Goal: Task Accomplishment & Management: Complete application form

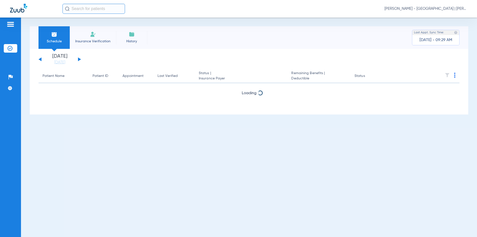
click at [99, 7] on input "text" at bounding box center [94, 9] width 63 height 10
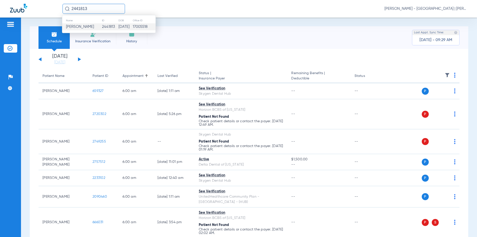
type input "2441813"
click at [90, 29] on td "Terrence Wilson" at bounding box center [82, 26] width 40 height 7
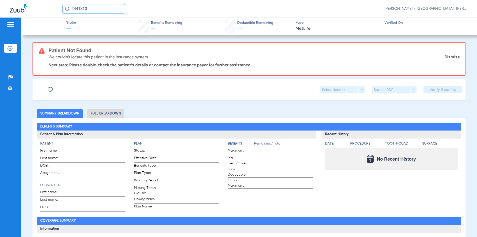
type input "KIMBERLY"
type input "WILSON"
type input "01/05/1981"
type input "156117467"
type input "303303"
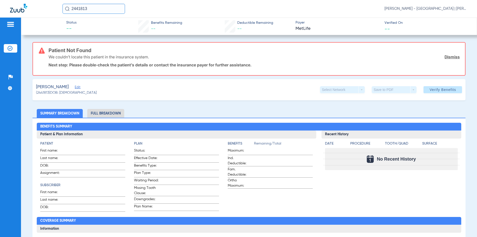
click at [82, 88] on div "WILSON, TERRENCE Edit" at bounding box center [66, 87] width 61 height 6
click at [79, 88] on span "Edit" at bounding box center [77, 87] width 5 height 5
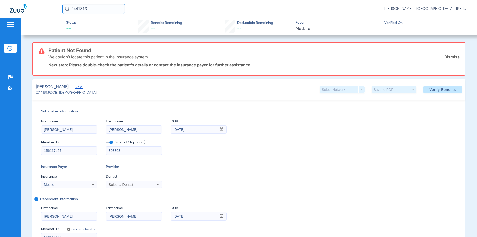
click at [131, 184] on span "Select a Dentist" at bounding box center [121, 184] width 25 height 4
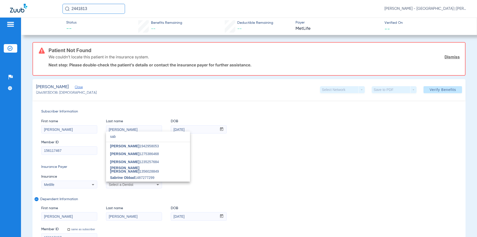
type input "sab"
click at [233, 155] on div at bounding box center [238, 118] width 477 height 237
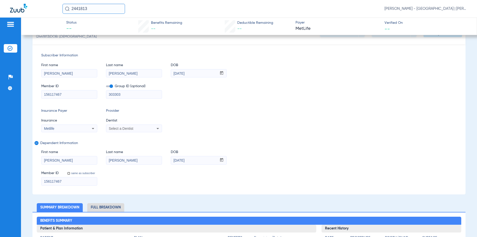
scroll to position [100, 0]
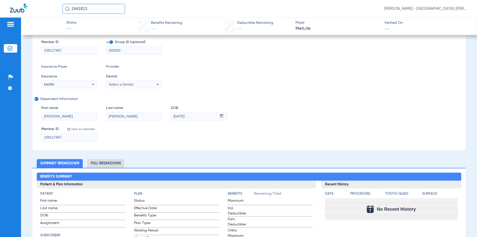
drag, startPoint x: 106, startPoint y: 9, endPoint x: 52, endPoint y: 12, distance: 54.1
click at [52, 12] on div "2441813 Kelly Soares - Jersey City Smile Center | Abra Dental" at bounding box center [238, 9] width 477 height 18
type input "2435279"
click at [105, 26] on td "2435279" at bounding box center [110, 26] width 18 height 7
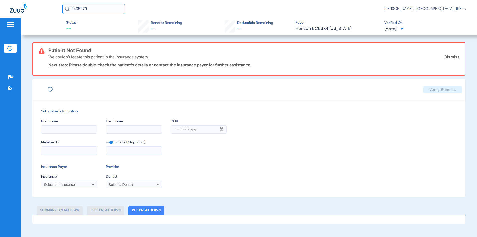
type input "SHANDELL"
type input "HILL"
type input "06/07/1977"
type input "3HZN33502240"
type input "0964150000"
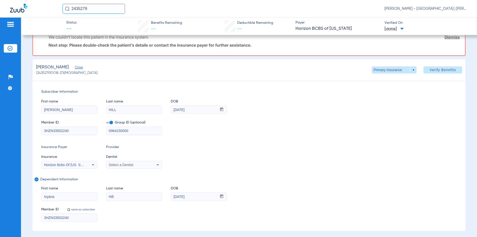
scroll to position [40, 0]
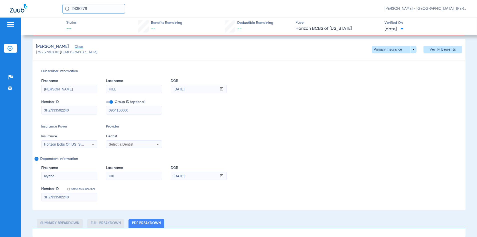
drag, startPoint x: 148, startPoint y: 107, endPoint x: 97, endPoint y: 111, distance: 51.2
click at [97, 111] on div "Member ID 3HZN33502240 Group ID (optional) 0964150000" at bounding box center [249, 104] width 416 height 19
click at [439, 47] on span at bounding box center [443, 49] width 39 height 12
type input "0"
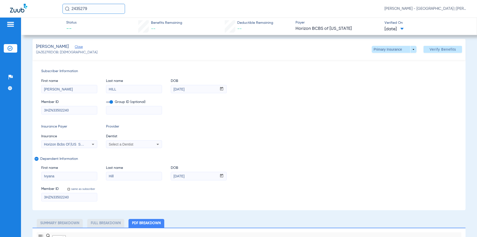
select select "page-width"
type input "1"
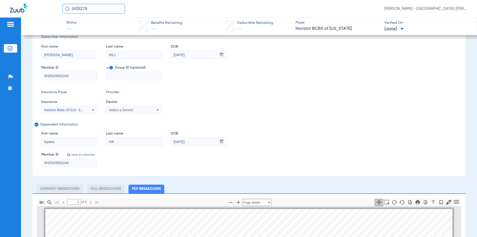
scroll to position [0, 0]
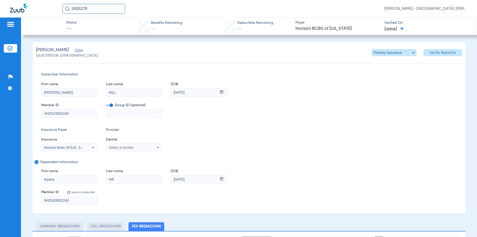
click at [78, 9] on input "2435279" at bounding box center [94, 9] width 63 height 10
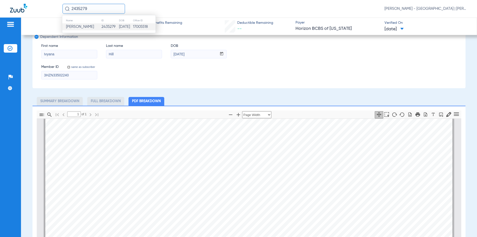
scroll to position [250, 0]
click at [285, 94] on div "Hill, Ivyana Close (2435279) DOB: 05/05/2006 Primary Insurance arrow_drop_down …" at bounding box center [249, 134] width 433 height 434
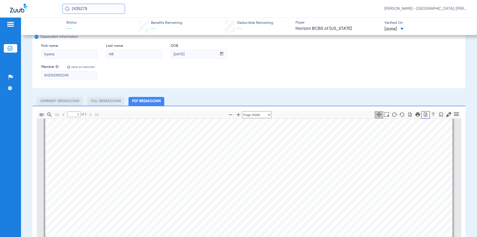
click at [423, 114] on icon "button" at bounding box center [425, 114] width 5 height 5
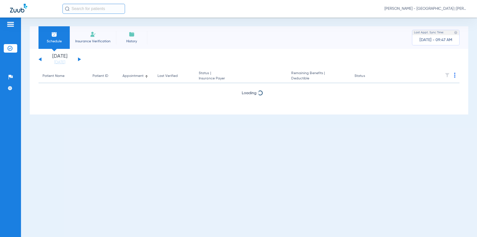
click at [117, 9] on input "text" at bounding box center [94, 9] width 63 height 10
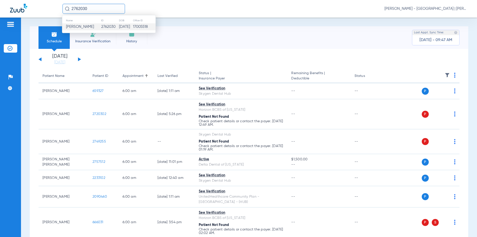
type input "2762030"
click at [119, 27] on td "02/20/2008" at bounding box center [126, 26] width 14 height 7
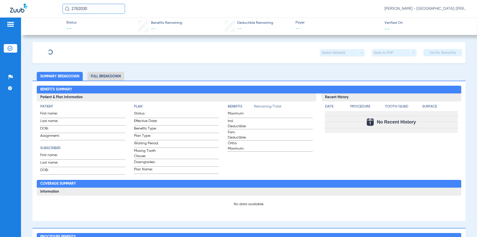
type input "DAWN"
type input "NICHOLAS"
type input "09/04/1977"
type input "U51115355"
type input "3341183"
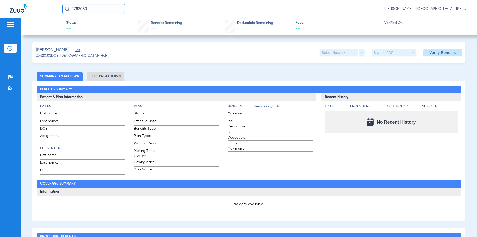
click at [76, 50] on span "Edit" at bounding box center [77, 50] width 5 height 5
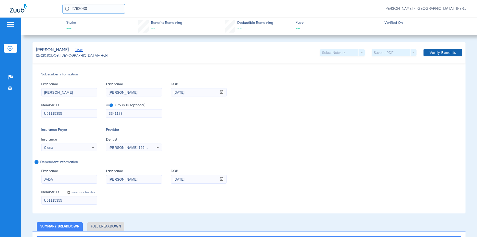
click at [448, 55] on span at bounding box center [443, 53] width 39 height 12
drag, startPoint x: 439, startPoint y: 130, endPoint x: 439, endPoint y: 115, distance: 15.0
click at [439, 128] on div "Insurance Payer Insurance Cigna Provider Dentist Steven Dirienzo 1992791966" at bounding box center [249, 139] width 416 height 24
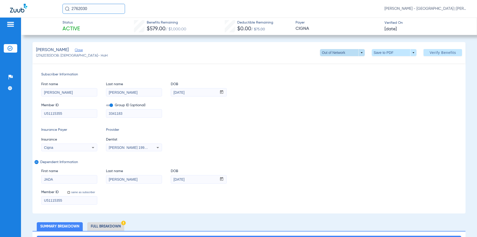
click at [356, 53] on span at bounding box center [342, 52] width 45 height 7
click at [341, 64] on button "TOTAL" at bounding box center [332, 63] width 31 height 10
click at [34, 13] on div at bounding box center [36, 9] width 53 height 10
click at [80, 9] on input "2762030" at bounding box center [94, 9] width 63 height 10
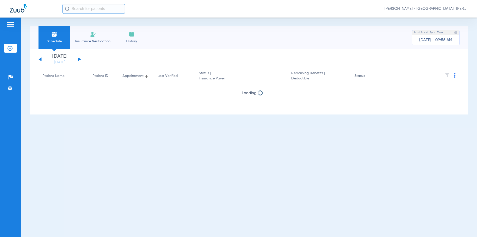
click at [99, 10] on input "text" at bounding box center [94, 9] width 63 height 10
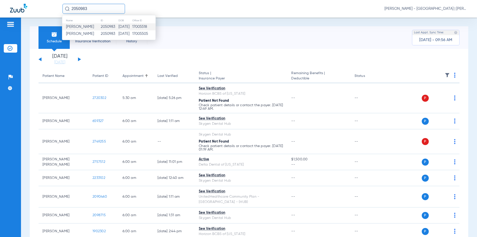
type input "2050983"
click at [118, 26] on td "[DATE]" at bounding box center [125, 26] width 14 height 7
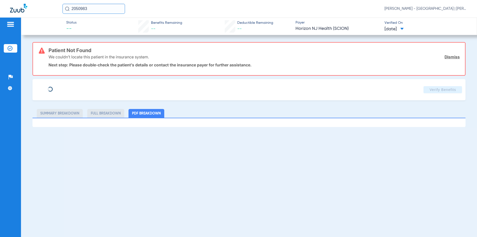
type input "[PERSON_NAME]"
type input "[DATE]"
type input "3HZN63410940"
type input "0967010001"
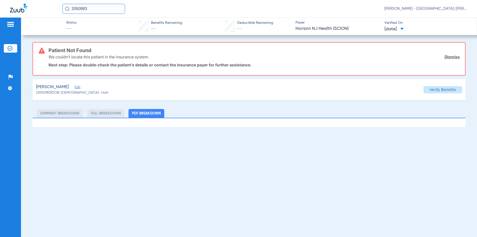
click at [75, 88] on span "Edit" at bounding box center [77, 87] width 5 height 5
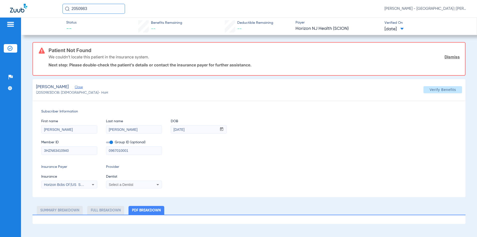
drag, startPoint x: 138, startPoint y: 152, endPoint x: 96, endPoint y: 152, distance: 41.3
click at [96, 152] on div "Member ID 3HZN63410940 Group ID (optional) 0967010001" at bounding box center [249, 144] width 416 height 19
click at [430, 91] on span "Verify Benefits" at bounding box center [443, 90] width 27 height 4
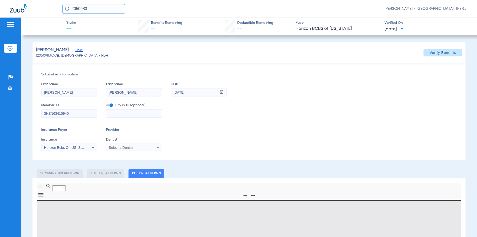
type input "0"
select select "page-width"
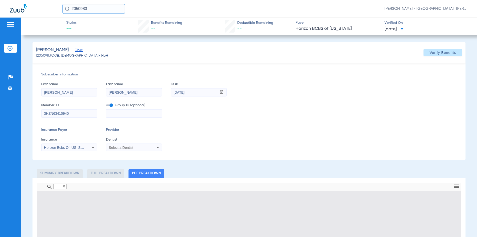
type input "1"
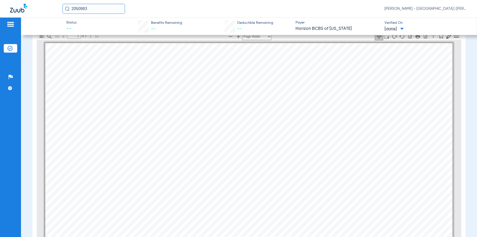
drag, startPoint x: 102, startPoint y: 10, endPoint x: 67, endPoint y: 10, distance: 35.0
click at [68, 10] on div "2050983" at bounding box center [94, 9] width 63 height 10
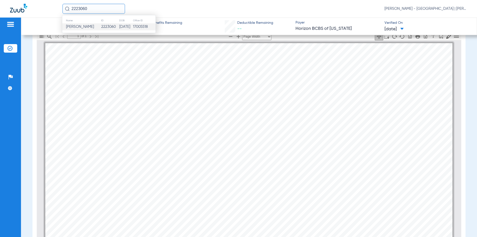
type input "2223060"
click at [84, 26] on span "[PERSON_NAME]" at bounding box center [80, 27] width 28 height 4
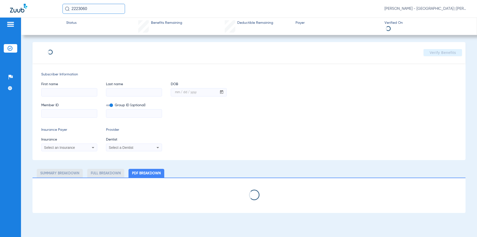
type input "[PERSON_NAME]"
type input "[DATE]"
type input "3HZN20715440"
type input "0967010001"
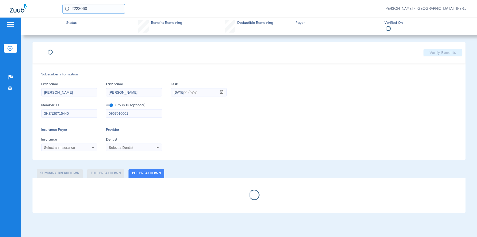
select select "page-width"
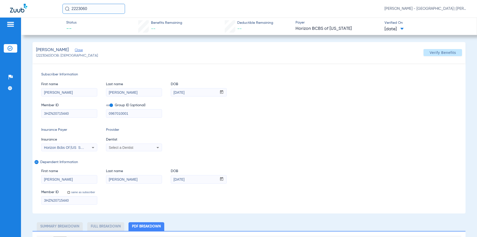
type input "1"
drag, startPoint x: 138, startPoint y: 113, endPoint x: 117, endPoint y: 113, distance: 21.0
click at [117, 113] on input "0967010001" at bounding box center [134, 113] width 56 height 8
click at [283, 122] on div "Subscriber Information First name [PERSON_NAME] Last name [PERSON_NAME] mm / dd…" at bounding box center [249, 138] width 433 height 150
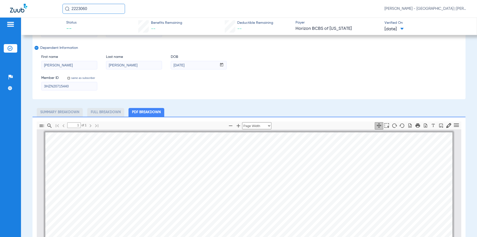
scroll to position [0, 0]
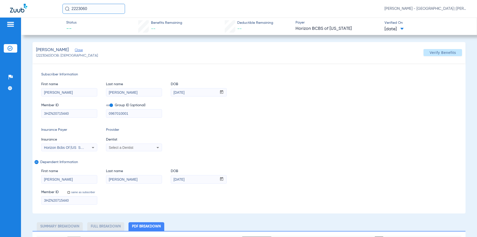
drag, startPoint x: 141, startPoint y: 116, endPoint x: 87, endPoint y: 116, distance: 53.5
click at [90, 116] on div "Member ID 3HZN20715440 Group ID (optional) 0967010001" at bounding box center [249, 107] width 416 height 19
click at [424, 53] on span at bounding box center [443, 53] width 39 height 12
select select "page-width"
type input "1"
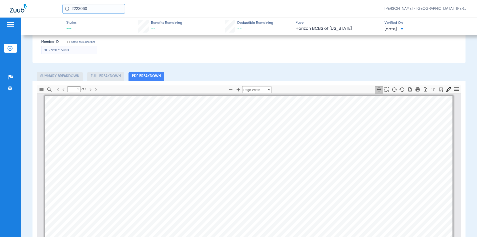
click at [78, 9] on input "2223060" at bounding box center [94, 9] width 63 height 10
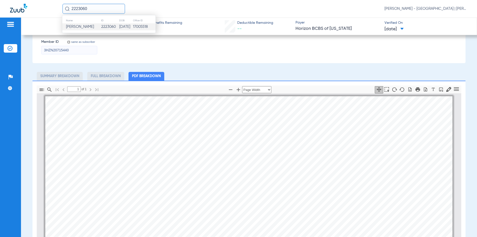
click at [78, 9] on input "2223060" at bounding box center [94, 9] width 63 height 10
type input "2109244"
click at [109, 26] on td "2109244" at bounding box center [110, 26] width 18 height 7
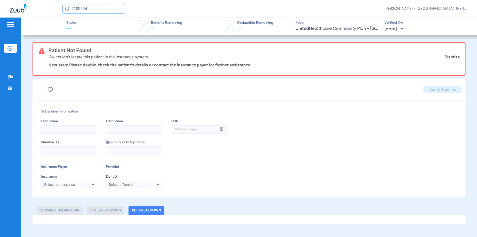
type input "[PERSON_NAME]"
type input "[DATE]"
type input "109510262"
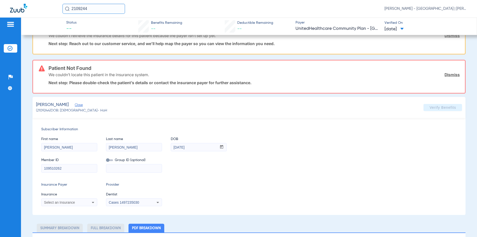
scroll to position [65, 0]
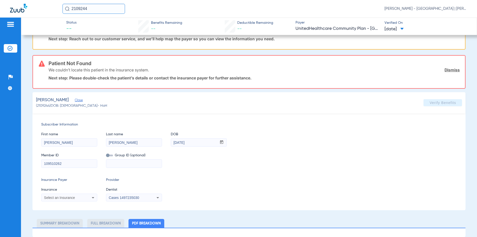
drag, startPoint x: 82, startPoint y: 163, endPoint x: 27, endPoint y: 163, distance: 54.5
click at [27, 163] on app-member-insurance-verification-view "Status -- Benefits Remaining -- Deductible Remaining -- Payer UnitedHealthcare …" at bounding box center [249, 94] width 456 height 284
click at [82, 162] on input at bounding box center [70, 163] width 56 height 8
paste input "3HZN24592610"
type input "3HZN24592610"
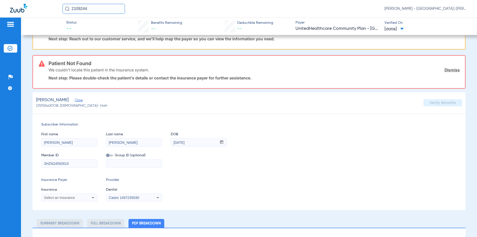
click at [263, 172] on div "Subscriber Information First name [PERSON_NAME] Last name [PERSON_NAME] mm / dd…" at bounding box center [249, 161] width 433 height 97
click at [57, 199] on div "Select an Insurance" at bounding box center [70, 197] width 56 height 6
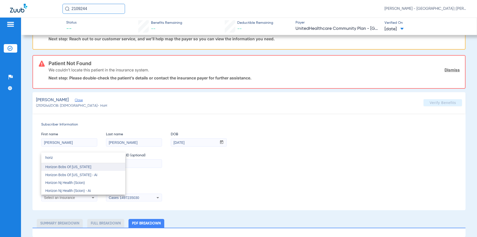
type input "horiz"
click at [86, 167] on span "Horizon Bcbs Of [US_STATE]" at bounding box center [68, 167] width 46 height 4
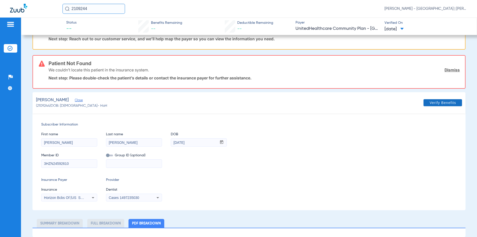
click at [432, 101] on span "Verify Benefits" at bounding box center [443, 103] width 27 height 4
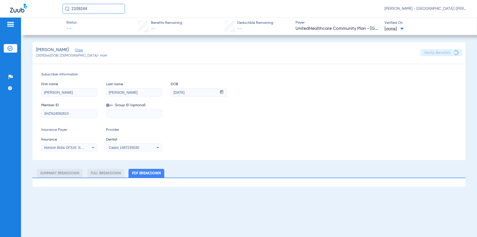
scroll to position [0, 0]
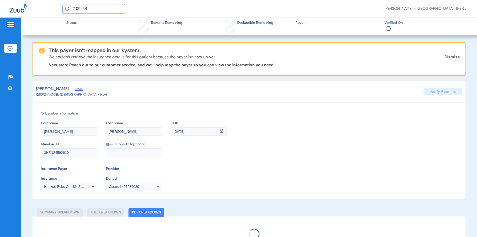
select select "page-width"
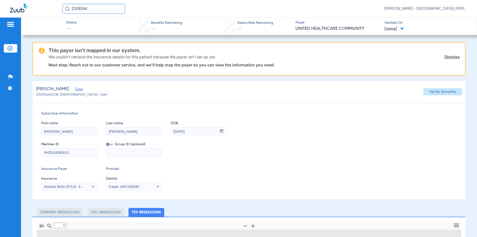
type input "1"
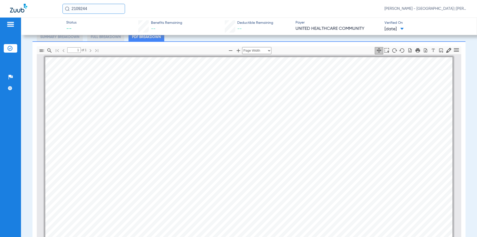
click at [80, 11] on input "2109244" at bounding box center [94, 9] width 63 height 10
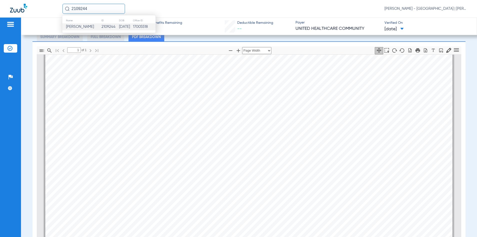
scroll to position [25, 0]
click at [90, 8] on input "2109244" at bounding box center [94, 9] width 63 height 10
type input "2"
type input "2762840"
click at [103, 28] on td "2762840" at bounding box center [110, 26] width 18 height 7
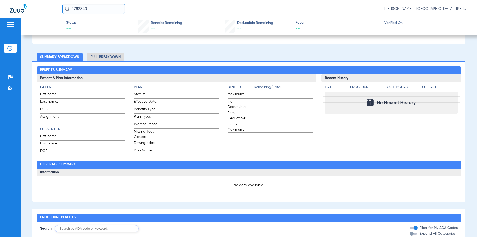
scroll to position [1, 0]
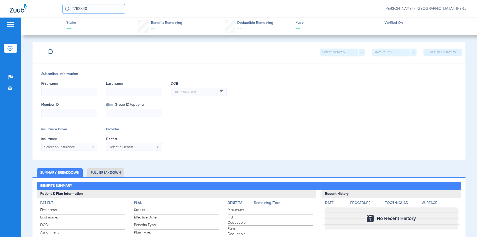
type input "Sanaa"
type input "[PERSON_NAME]"
type input "[DATE]"
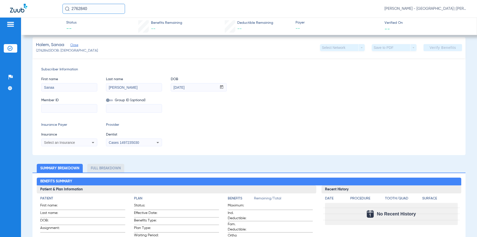
scroll to position [100, 0]
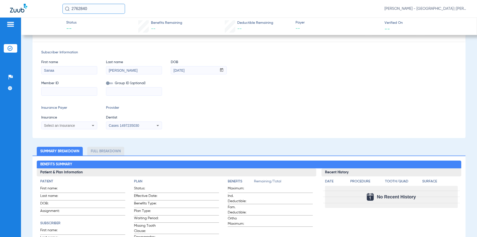
click at [70, 88] on input at bounding box center [70, 91] width 56 height 8
paste input "3HZN38622410"
type input "3HZN38622410"
click at [63, 126] on span "Select an Insurance" at bounding box center [59, 125] width 31 height 4
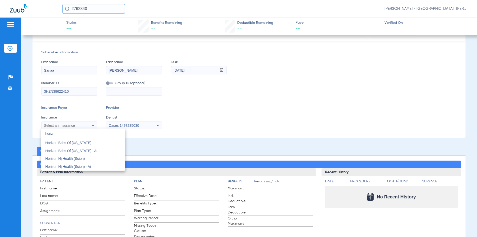
type input "horiz"
click at [88, 143] on span "Horizon Bcbs Of [US_STATE]" at bounding box center [68, 143] width 46 height 4
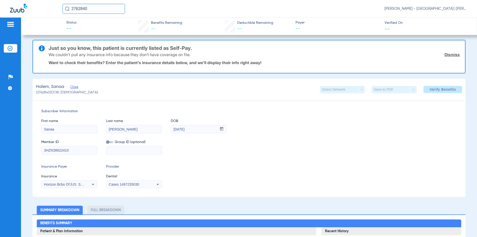
scroll to position [0, 0]
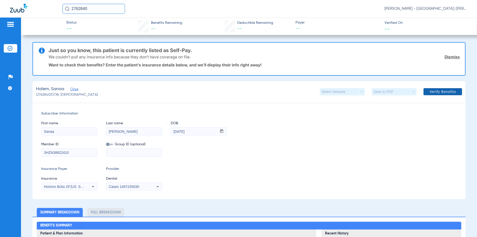
click at [431, 88] on span at bounding box center [443, 92] width 39 height 12
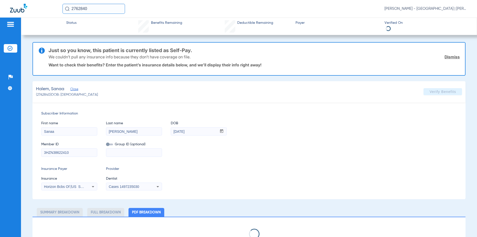
select select "page-width"
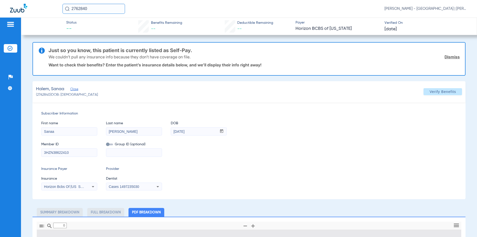
type input "1"
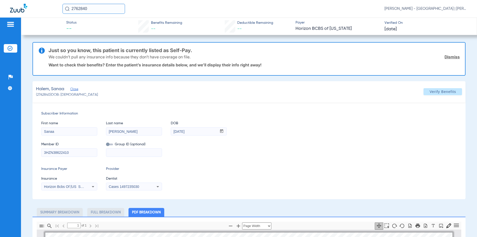
click at [80, 10] on input "2762840" at bounding box center [94, 9] width 63 height 10
click at [92, 28] on td "[PERSON_NAME]" at bounding box center [81, 26] width 39 height 7
click at [59, 149] on input "3HZN38622410" at bounding box center [70, 152] width 56 height 8
click at [58, 150] on input "3HZN38622410" at bounding box center [70, 152] width 56 height 8
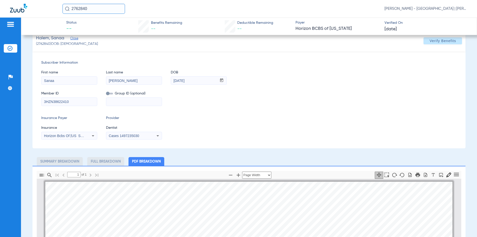
scroll to position [150, 0]
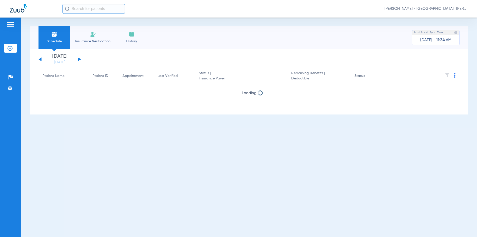
click at [104, 11] on input "text" at bounding box center [94, 9] width 63 height 10
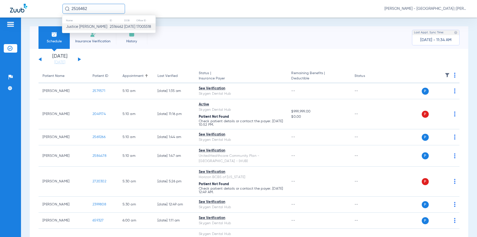
type input "2516462"
click at [124, 27] on td "01/08/1998" at bounding box center [130, 26] width 12 height 7
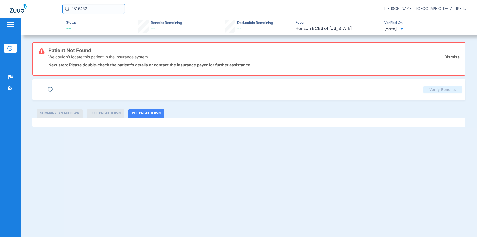
type input "JUSTICE"
type input "JETER"
type input "01/08/1998"
type input "3HZN50042210"
type input "0964150000"
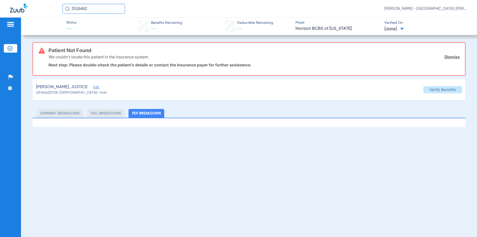
click at [94, 88] on span "Edit" at bounding box center [96, 87] width 5 height 5
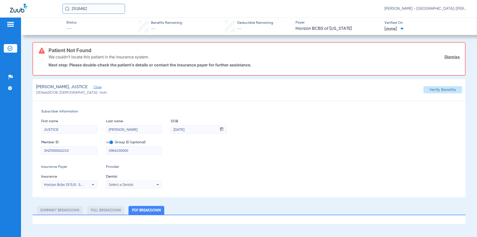
drag, startPoint x: 151, startPoint y: 148, endPoint x: 74, endPoint y: 152, distance: 77.6
click at [74, 152] on div "Member ID 3HZN50042210 Group ID (optional) 0964150000" at bounding box center [249, 144] width 416 height 19
click at [445, 91] on span "Verify Benefits" at bounding box center [443, 90] width 27 height 4
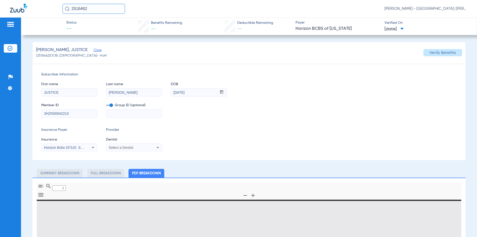
type input "0"
select select "page-width"
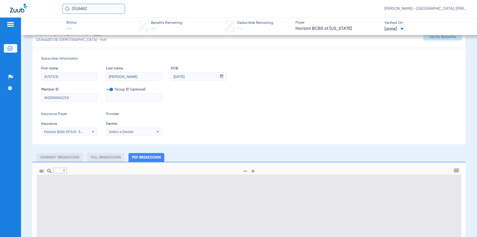
type input "1"
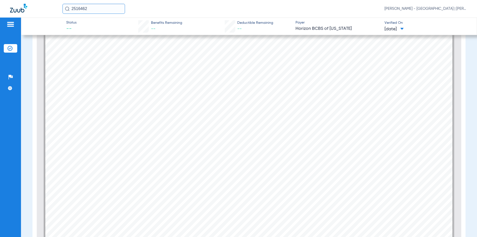
scroll to position [137, 0]
